Goal: Transaction & Acquisition: Purchase product/service

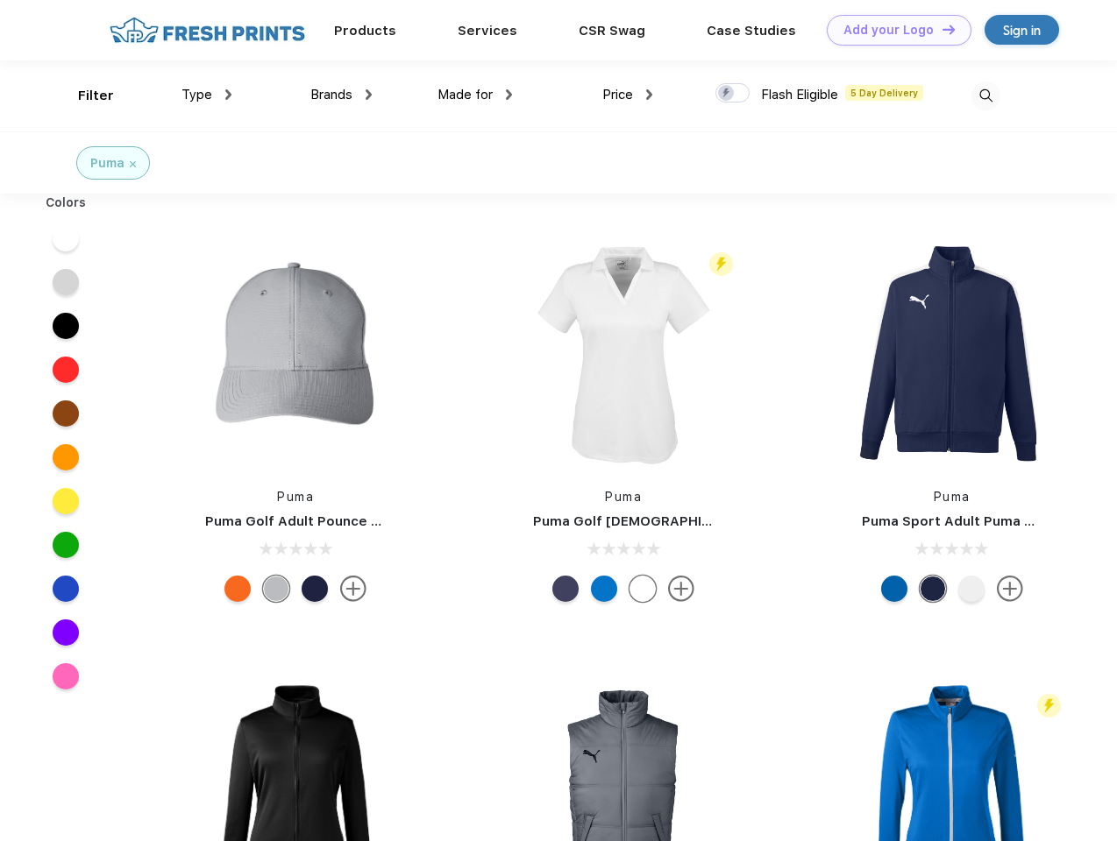
click at [892, 30] on link "Add your Logo Design Tool" at bounding box center [899, 30] width 145 height 31
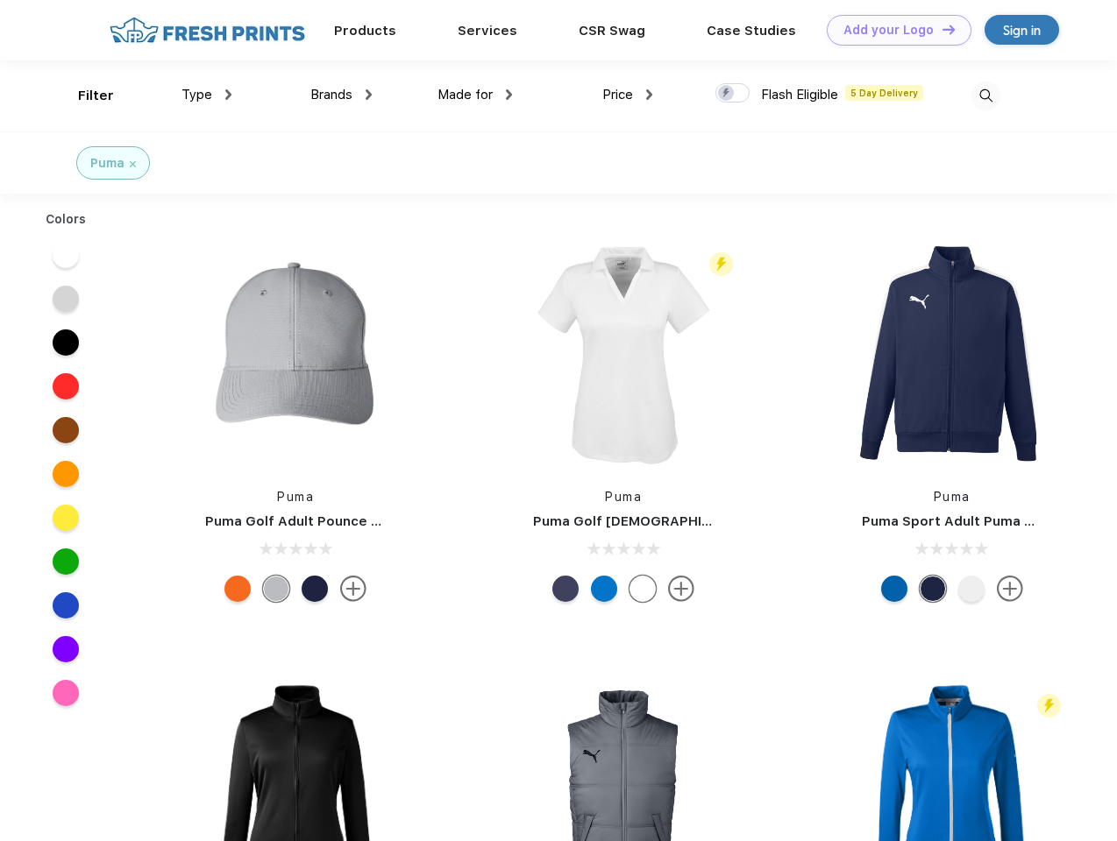
click at [0, 0] on div "Design Tool" at bounding box center [0, 0] width 0 height 0
click at [941, 29] on link "Add your Logo Design Tool" at bounding box center [899, 30] width 145 height 31
click at [84, 96] on div "Filter" at bounding box center [96, 96] width 36 height 20
click at [207, 95] on span "Type" at bounding box center [196, 95] width 31 height 16
click at [341, 95] on span "Brands" at bounding box center [331, 95] width 42 height 16
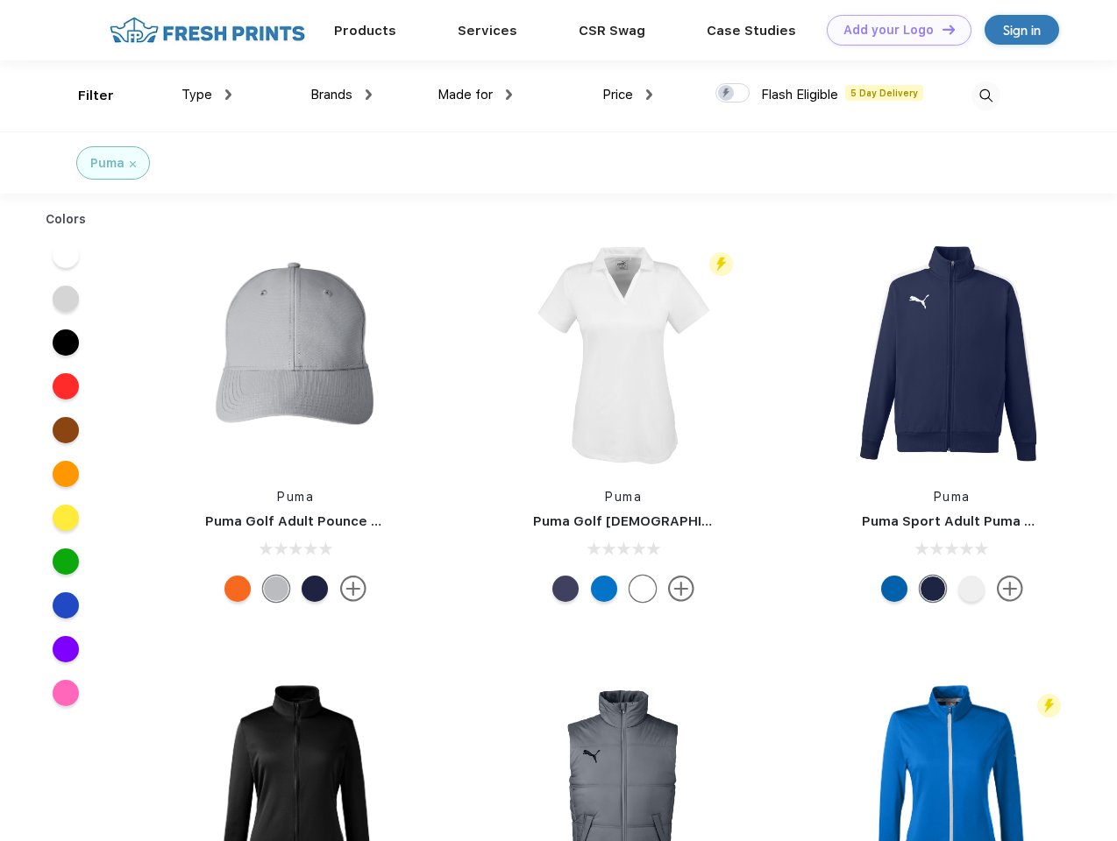
click at [475, 95] on span "Made for" at bounding box center [464, 95] width 55 height 16
click at [628, 95] on span "Price" at bounding box center [617, 95] width 31 height 16
click at [733, 94] on div at bounding box center [732, 92] width 34 height 19
click at [727, 94] on input "checkbox" at bounding box center [720, 87] width 11 height 11
click at [985, 96] on img at bounding box center [985, 96] width 29 height 29
